Goal: Task Accomplishment & Management: Use online tool/utility

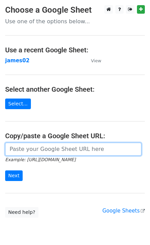
click at [14, 151] on input "url" at bounding box center [73, 149] width 136 height 13
paste input "https://docs.google.com/spreadsheets/d/1oq76VrKvAl-Dm37zXbBhGN8tZ0gl_jLZkrr8VNg…"
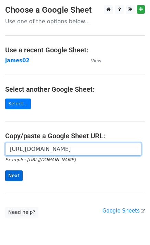
type input "https://docs.google.com/spreadsheets/d/1oq76VrKvAl-Dm37zXbBhGN8tZ0gl_jLZkrr8VNg…"
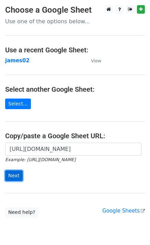
scroll to position [0, 0]
click at [15, 171] on input "Next" at bounding box center [13, 176] width 17 height 11
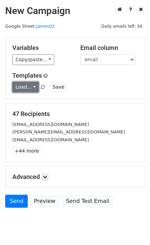
click at [25, 86] on link "Load..." at bounding box center [25, 87] width 26 height 11
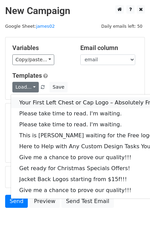
drag, startPoint x: 47, startPoint y: 100, endPoint x: 37, endPoint y: 106, distance: 11.1
click at [47, 100] on link "Your First Left Chest or Cap Logo – Absolutely Free" at bounding box center [93, 102] width 164 height 11
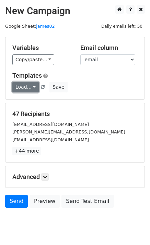
click at [24, 88] on link "Load..." at bounding box center [25, 87] width 26 height 11
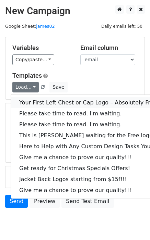
click at [35, 104] on link "Your First Left Chest or Cap Logo – Absolutely Free" at bounding box center [93, 102] width 164 height 11
